Goal: Check status: Check status

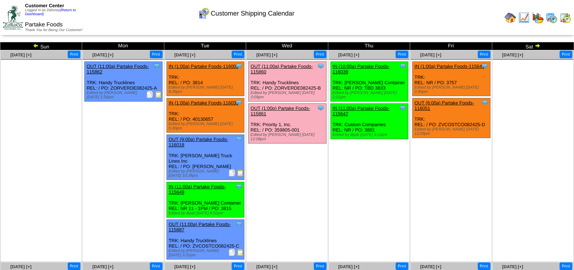
click at [512, 20] on img at bounding box center [511, 18] width 12 height 12
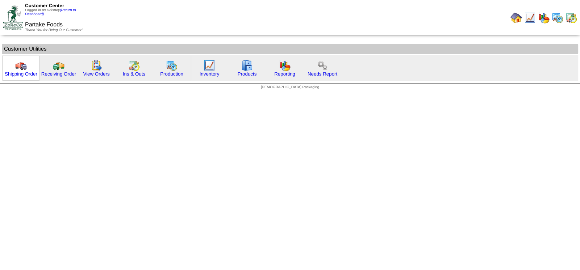
click at [16, 67] on img at bounding box center [21, 66] width 12 height 12
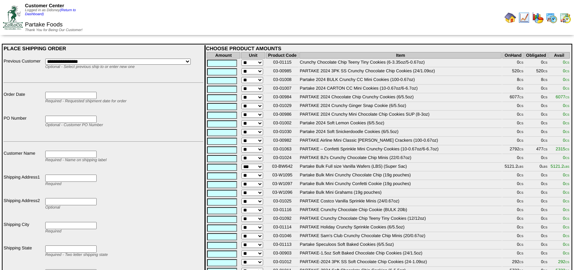
click at [512, 19] on img at bounding box center [511, 18] width 12 height 12
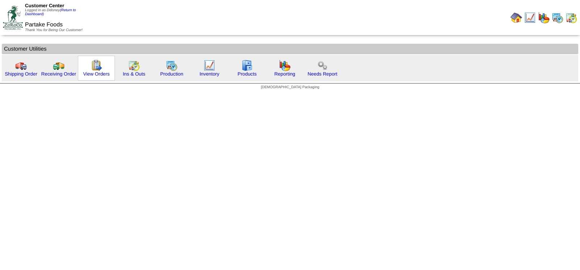
click at [98, 68] on img at bounding box center [96, 66] width 12 height 12
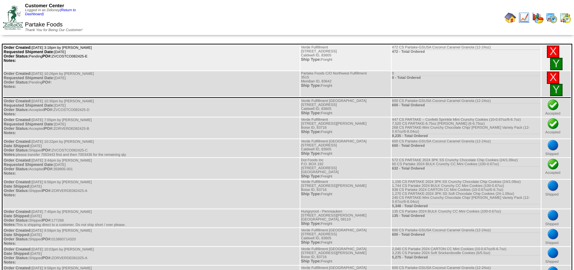
click at [111, 55] on td "Order Created: 08/27/2025 at 3:18pm by Smock Requested Shipment Date: 08/30/202…" at bounding box center [151, 57] width 296 height 25
drag, startPoint x: 97, startPoint y: 57, endPoint x: 57, endPoint y: 59, distance: 39.9
click at [57, 59] on td "Order Created: 08/27/2025 at 3:18pm by Smock Requested Shipment Date: 08/30/202…" at bounding box center [151, 57] width 296 height 25
copy td "ZVCOSTCO082425-E"
drag, startPoint x: 556, startPoint y: 62, endPoint x: 314, endPoint y: 47, distance: 242.6
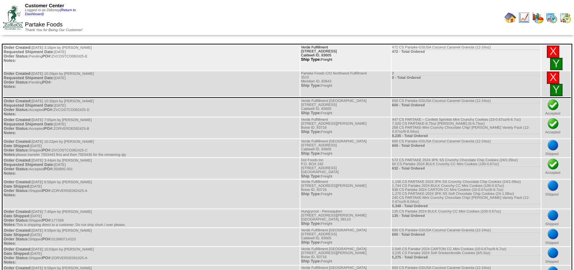
click at [556, 62] on link "Y" at bounding box center [556, 64] width 7 height 12
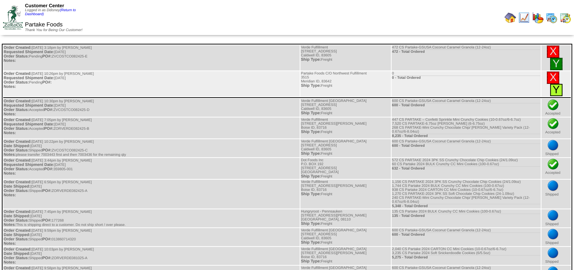
click at [557, 89] on link "Y" at bounding box center [556, 90] width 7 height 12
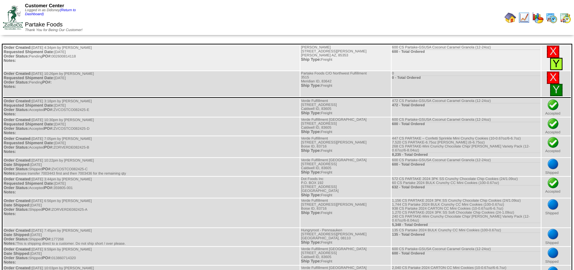
click at [557, 61] on link "Y" at bounding box center [556, 64] width 7 height 12
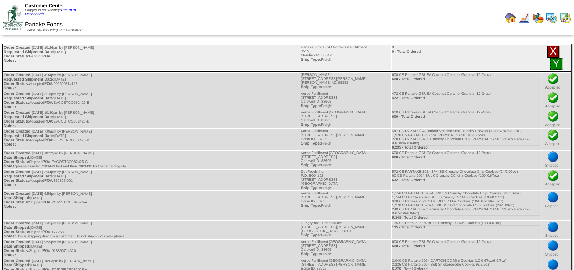
click at [551, 52] on link "X" at bounding box center [553, 52] width 7 height 12
click at [550, 51] on link "X" at bounding box center [553, 52] width 7 height 12
